Goal: Find specific page/section: Find specific page/section

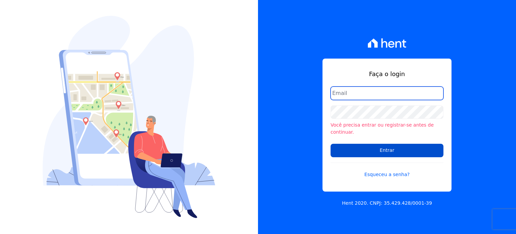
type input "[PERSON_NAME][EMAIL_ADDRESS][PERSON_NAME][DOMAIN_NAME]"
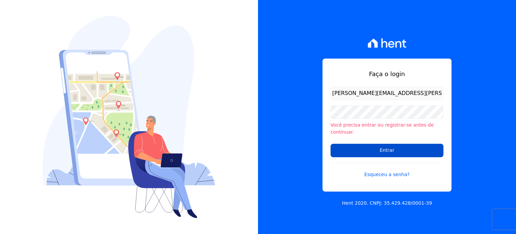
click at [386, 153] on input "Entrar" at bounding box center [387, 149] width 113 height 13
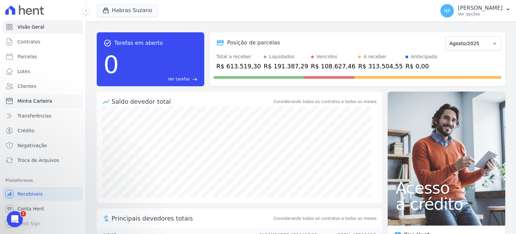
click at [22, 100] on span "Minha Carteira" at bounding box center [34, 100] width 35 height 7
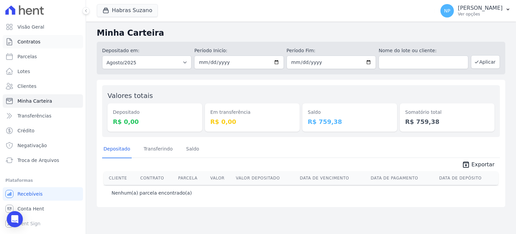
click at [27, 40] on span "Contratos" at bounding box center [28, 41] width 23 height 7
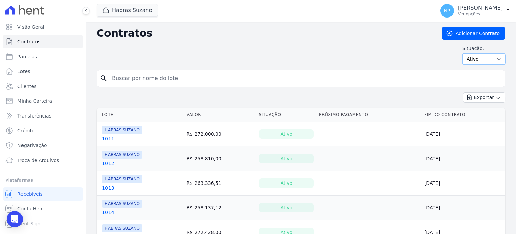
click at [471, 59] on select "Ativo Todos Pausado Distratado Rascunho Expirado Encerrado" at bounding box center [483, 58] width 43 height 11
drag, startPoint x: 289, startPoint y: 202, endPoint x: 265, endPoint y: 40, distance: 163.8
click at [27, 89] on span "Clientes" at bounding box center [26, 86] width 19 height 7
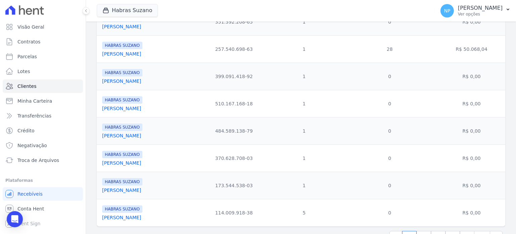
scroll to position [606, 0]
